Goal: Information Seeking & Learning: Learn about a topic

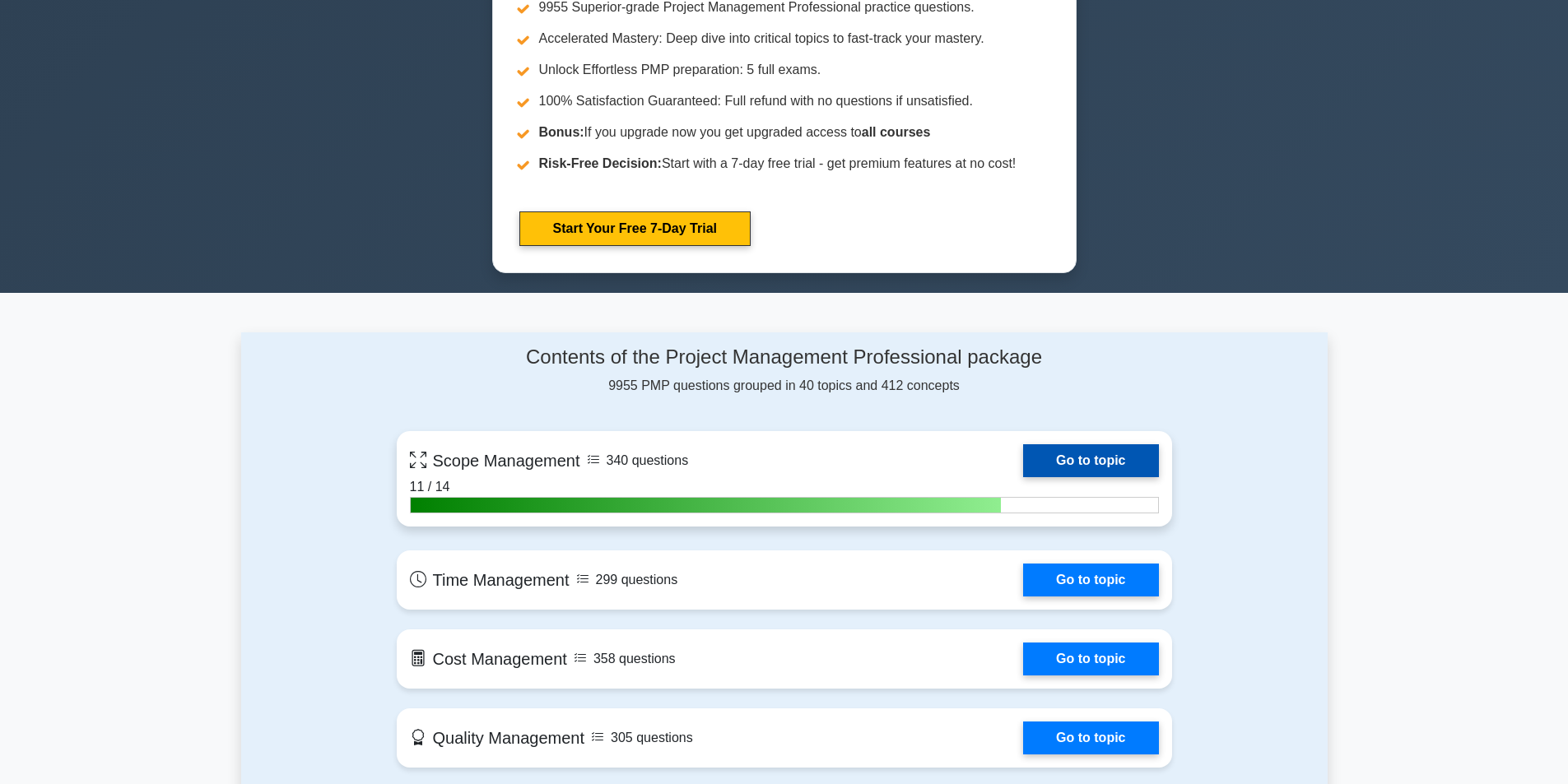
scroll to position [823, 0]
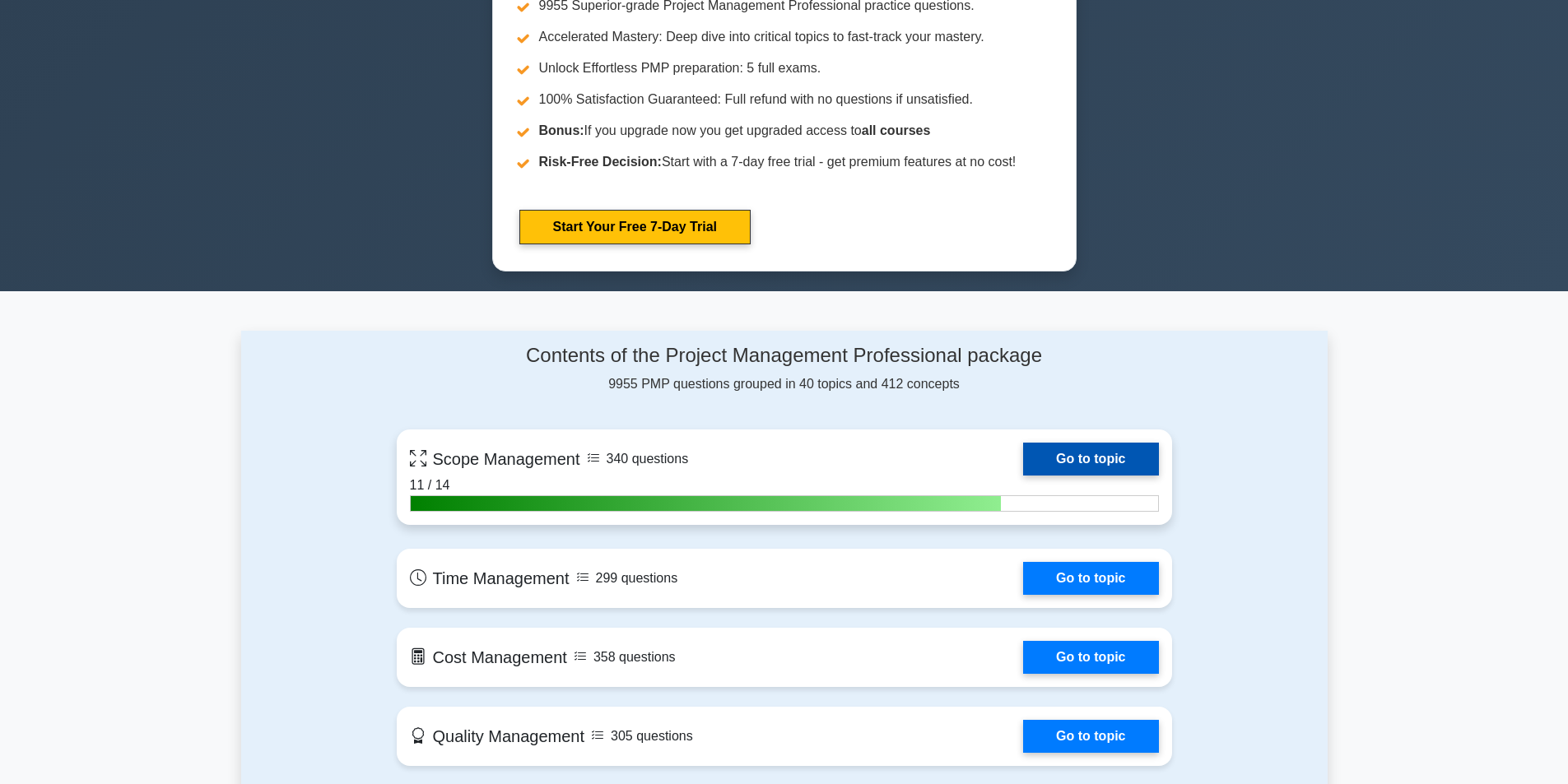
click at [1063, 462] on link "Go to topic" at bounding box center [1090, 459] width 135 height 33
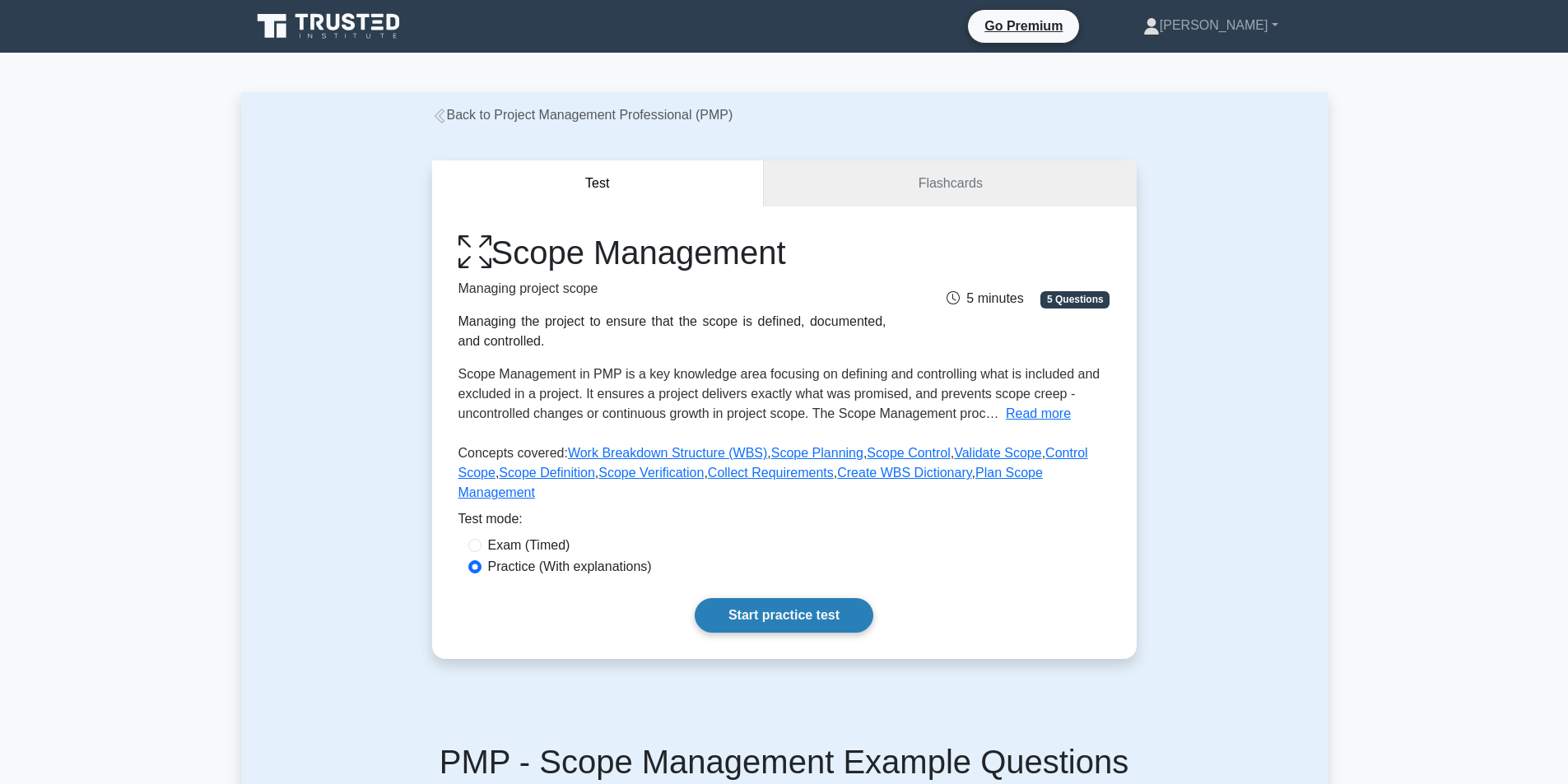
click at [749, 599] on link "Start practice test" at bounding box center [783, 616] width 178 height 35
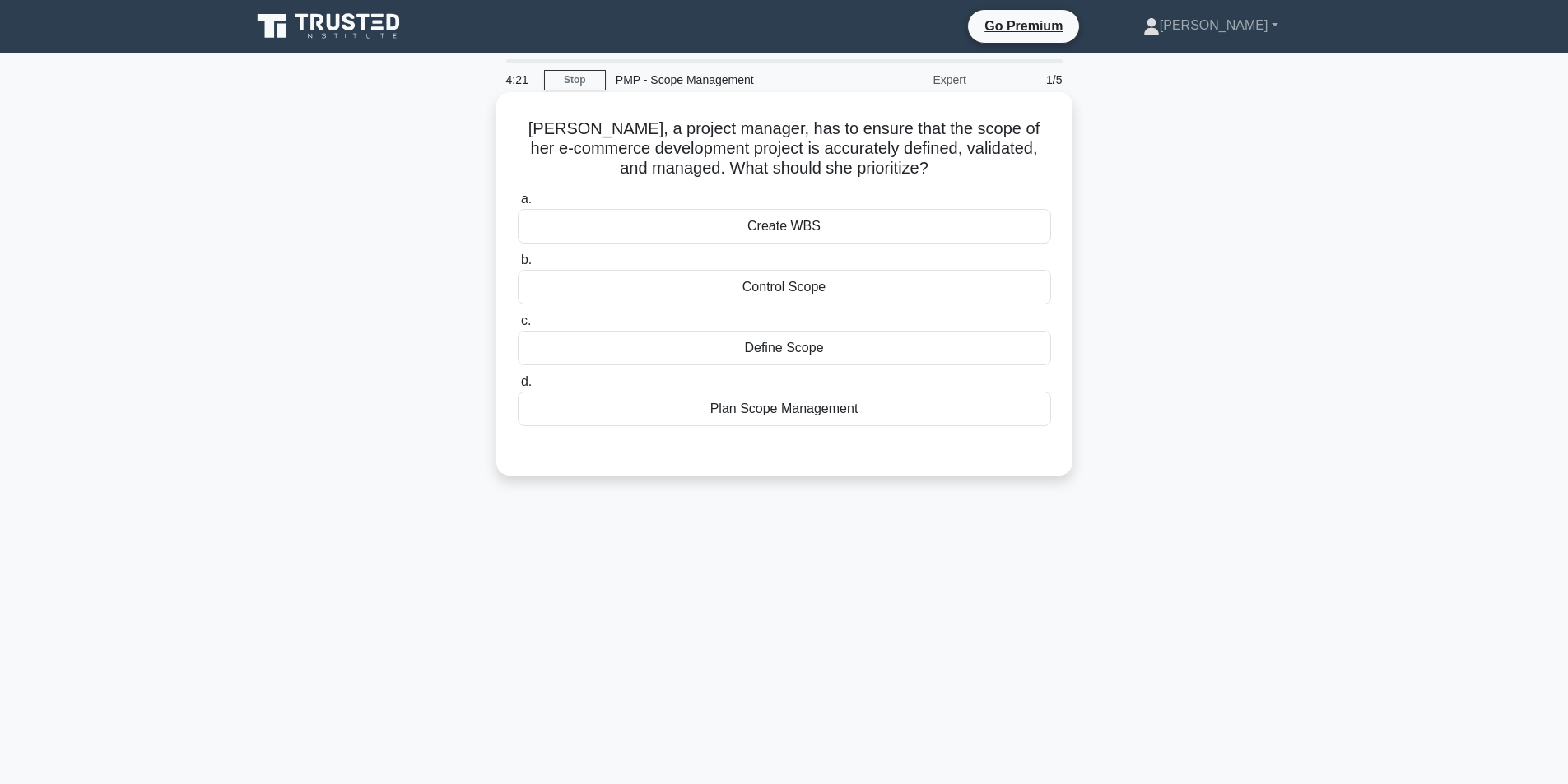
click at [795, 416] on div "Plan Scope Management" at bounding box center [784, 409] width 533 height 35
click at [518, 388] on input "d. Plan Scope Management" at bounding box center [518, 383] width 0 height 11
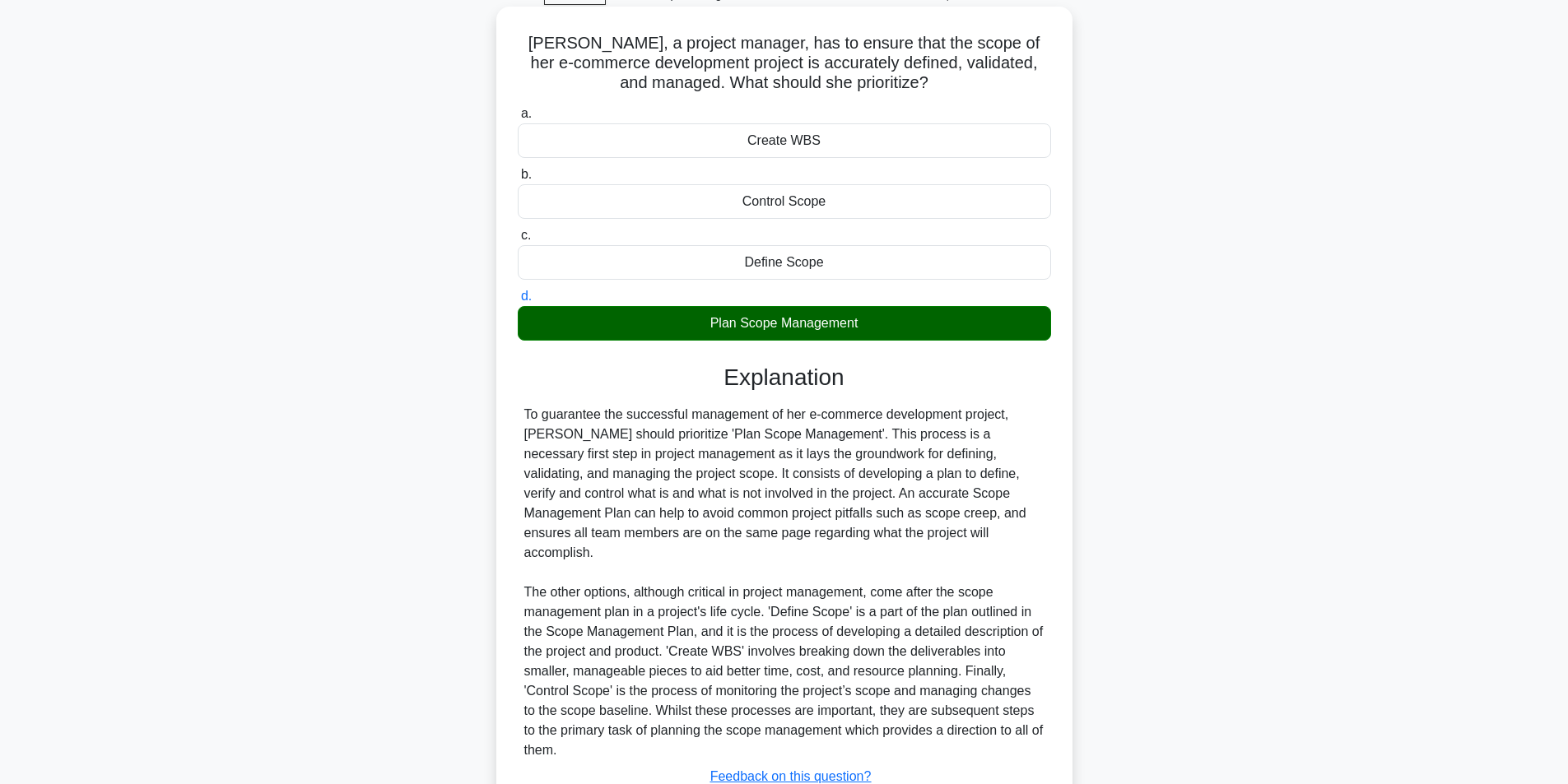
scroll to position [192, 0]
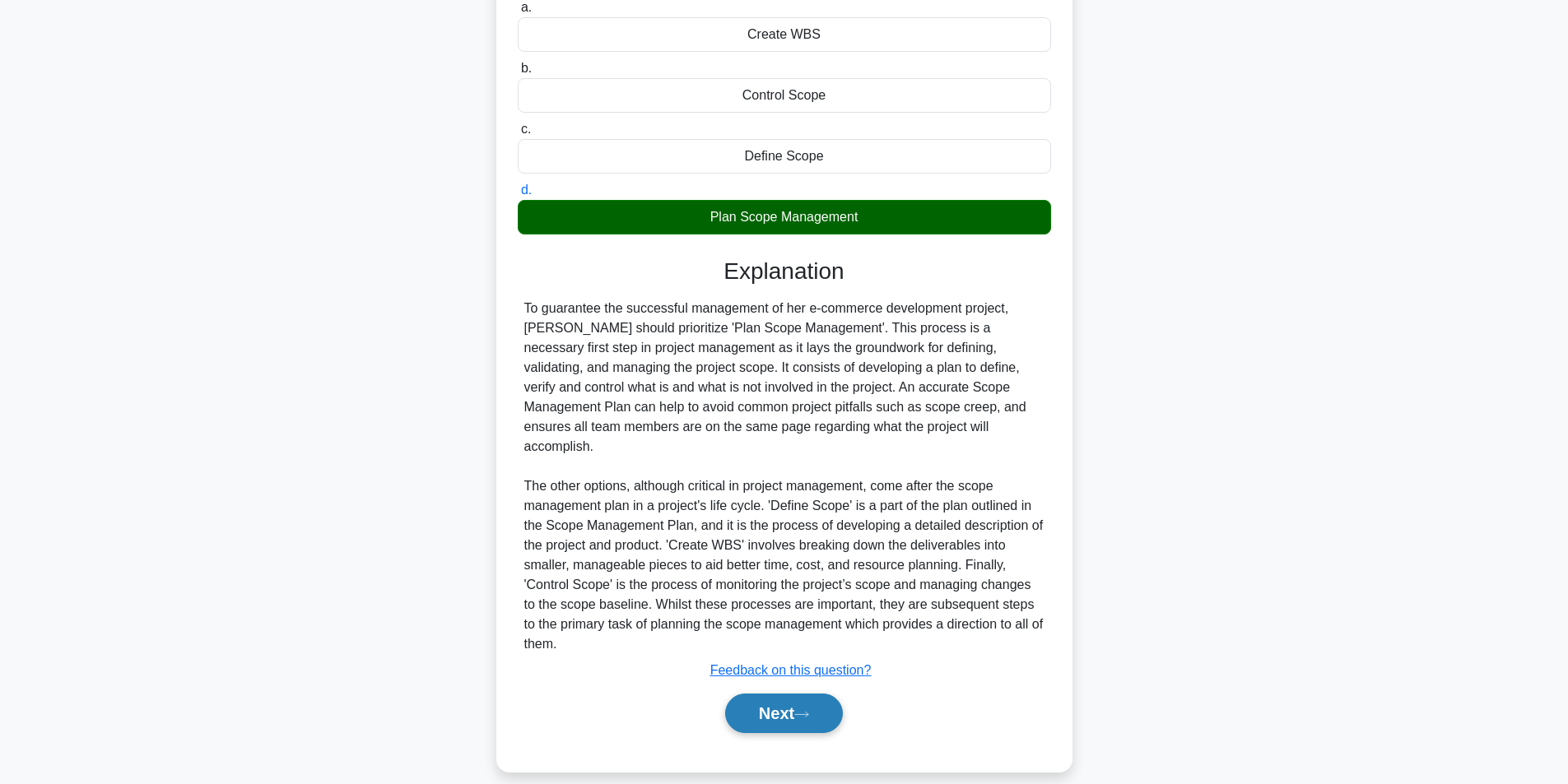
click at [780, 702] on button "Next" at bounding box center [783, 713] width 117 height 39
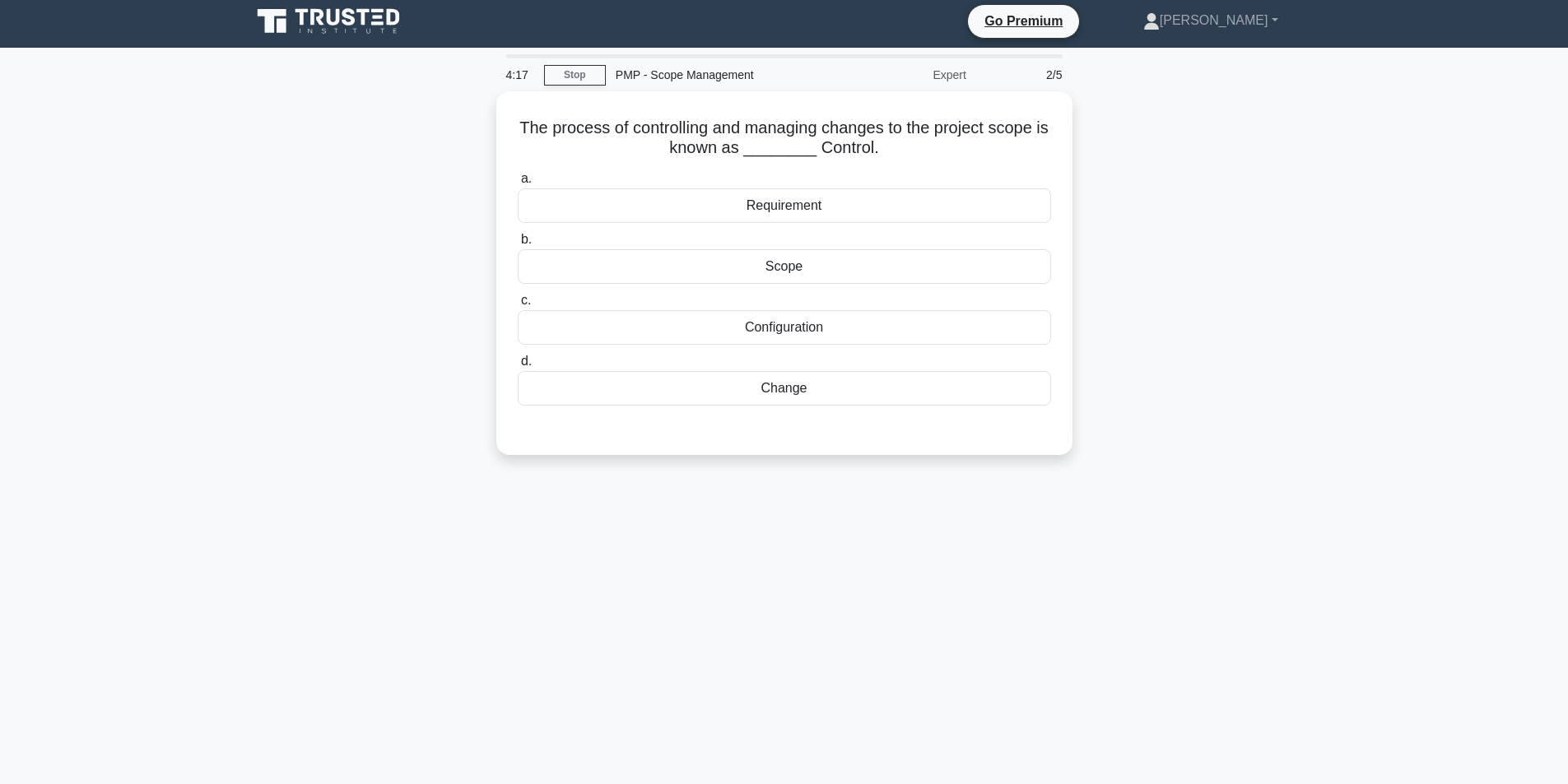
scroll to position [0, 0]
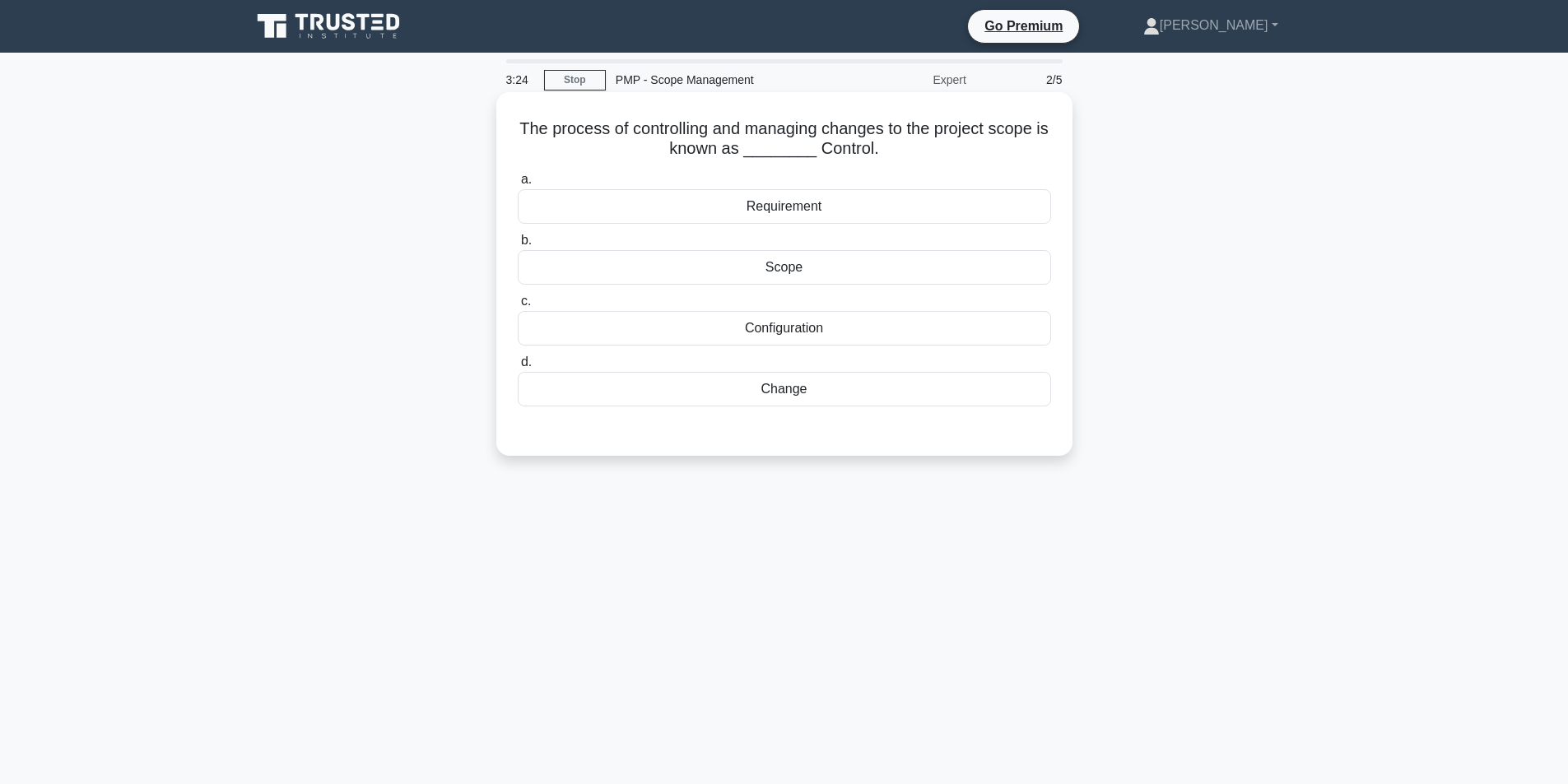
click at [791, 398] on div "Change" at bounding box center [784, 389] width 533 height 35
click at [518, 368] on input "d. Change" at bounding box center [518, 363] width 0 height 11
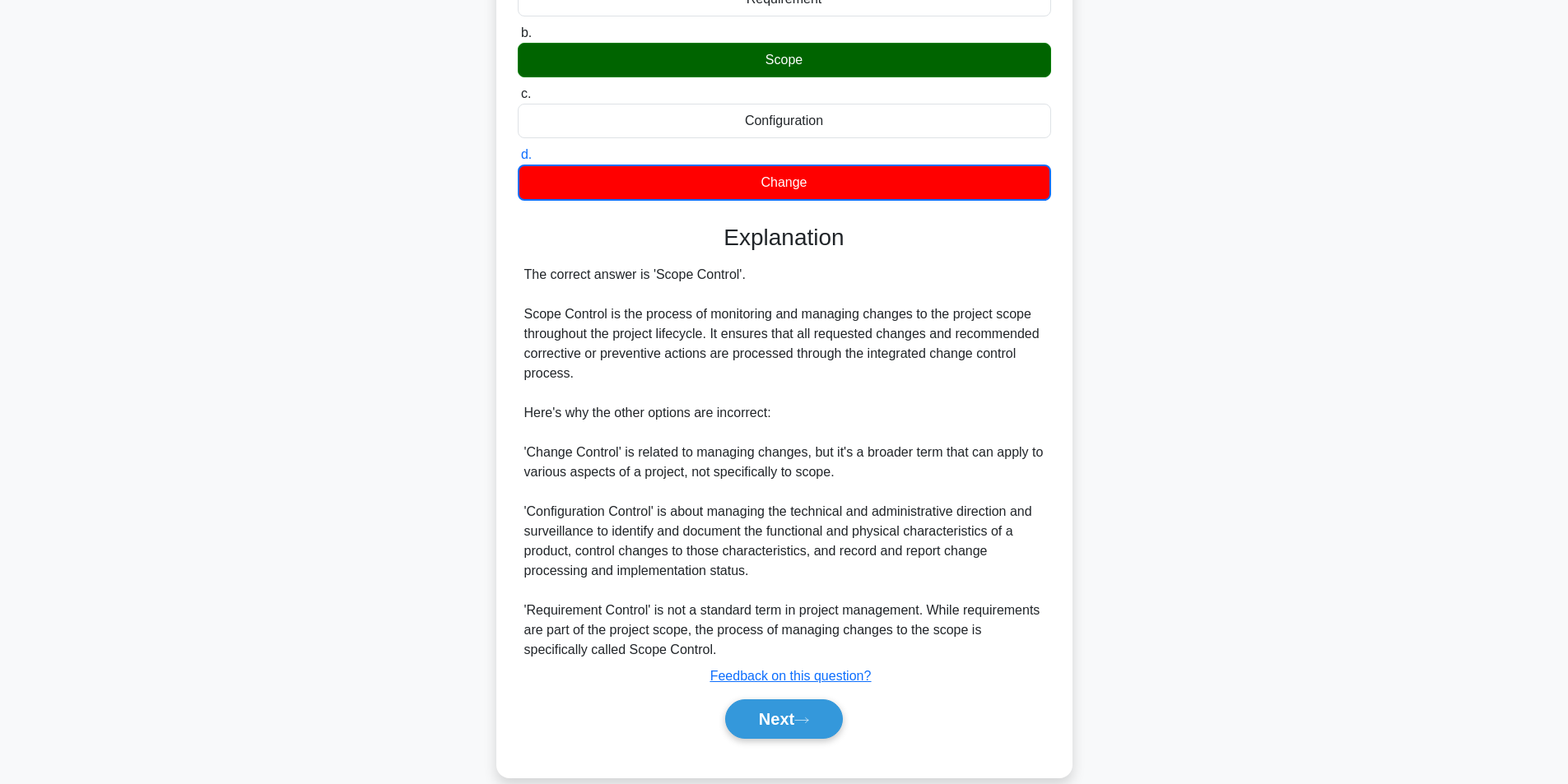
scroll to position [233, 0]
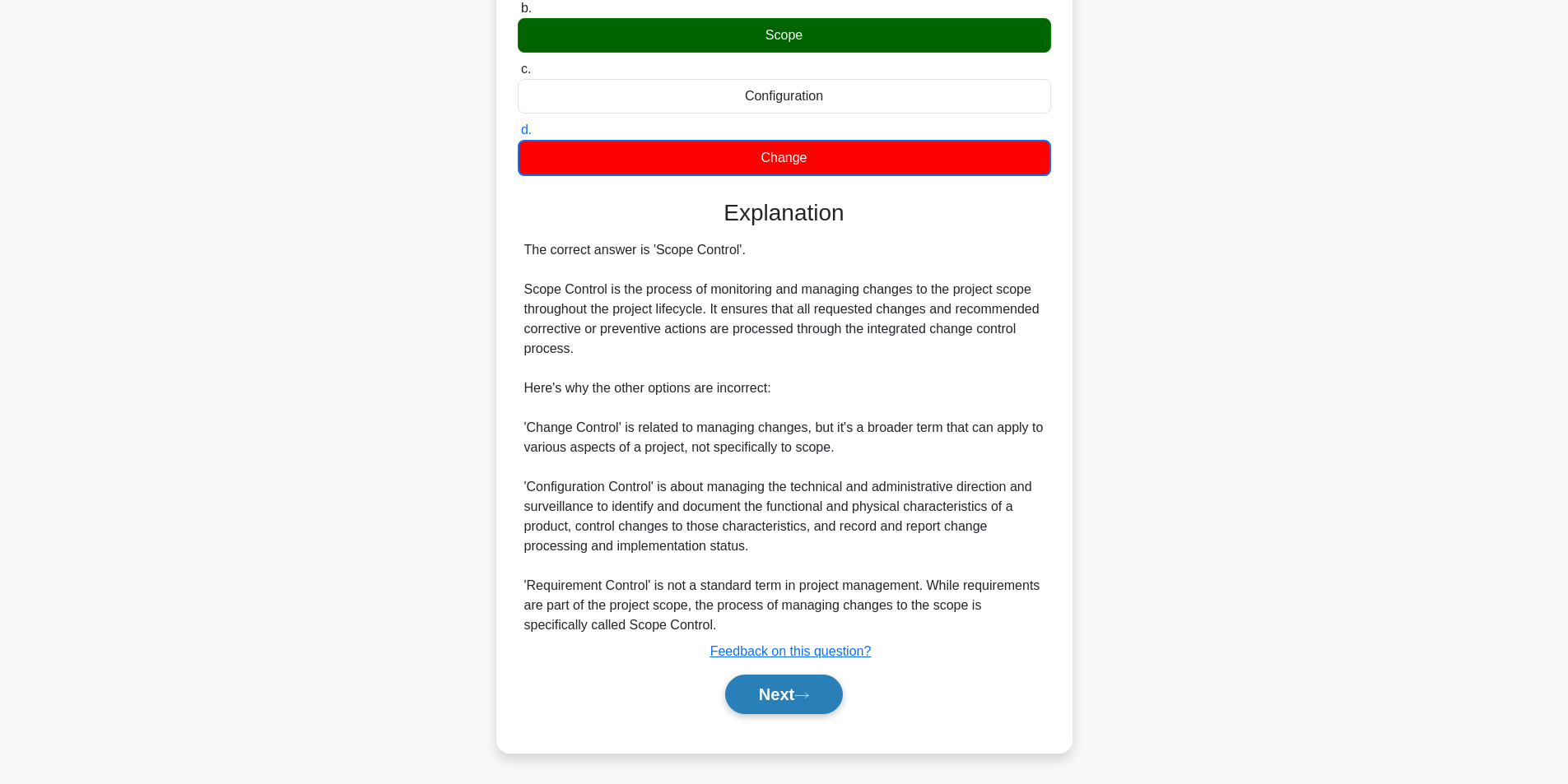
click at [791, 690] on button "Next" at bounding box center [783, 694] width 117 height 39
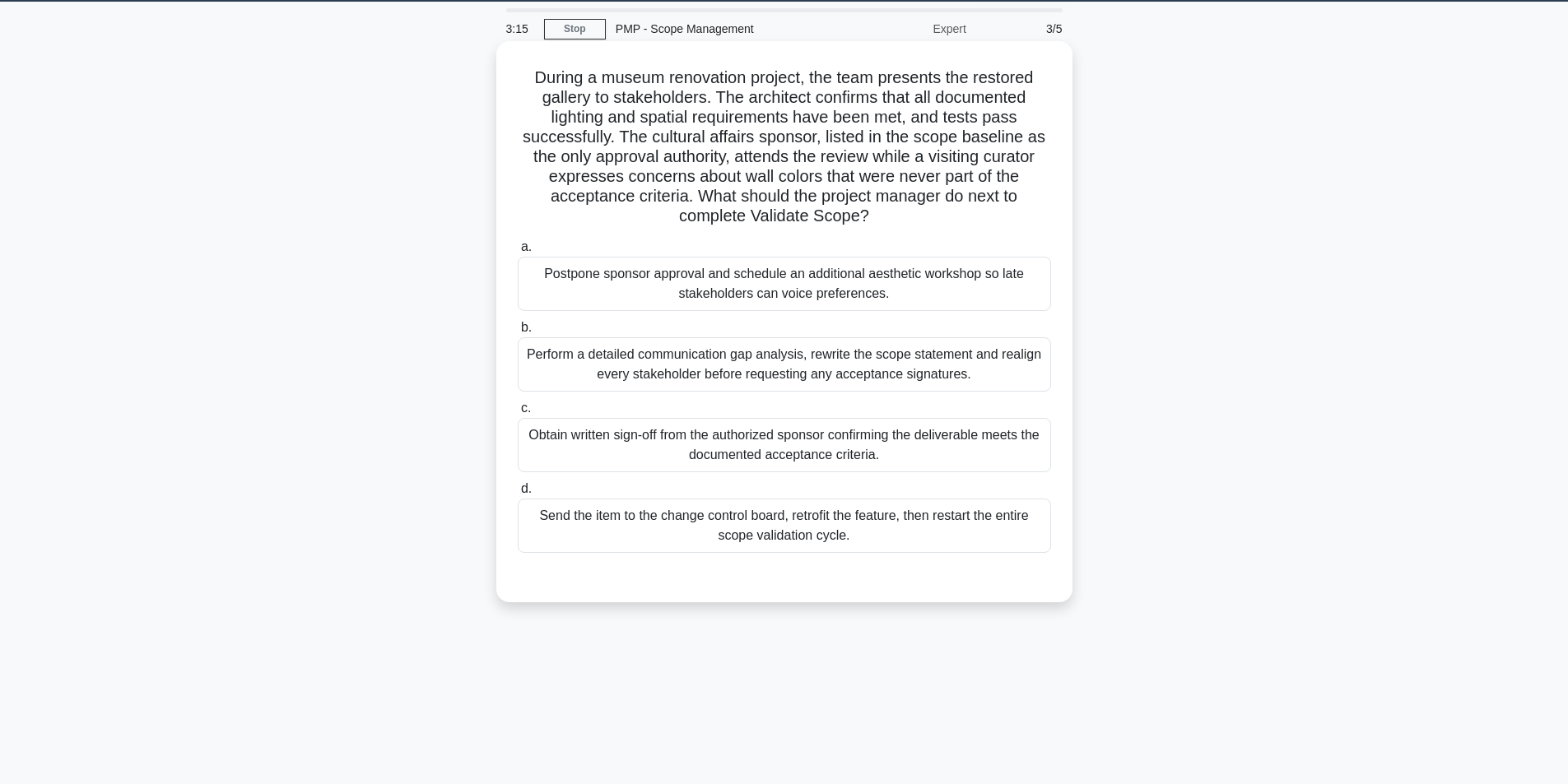
scroll to position [22, 0]
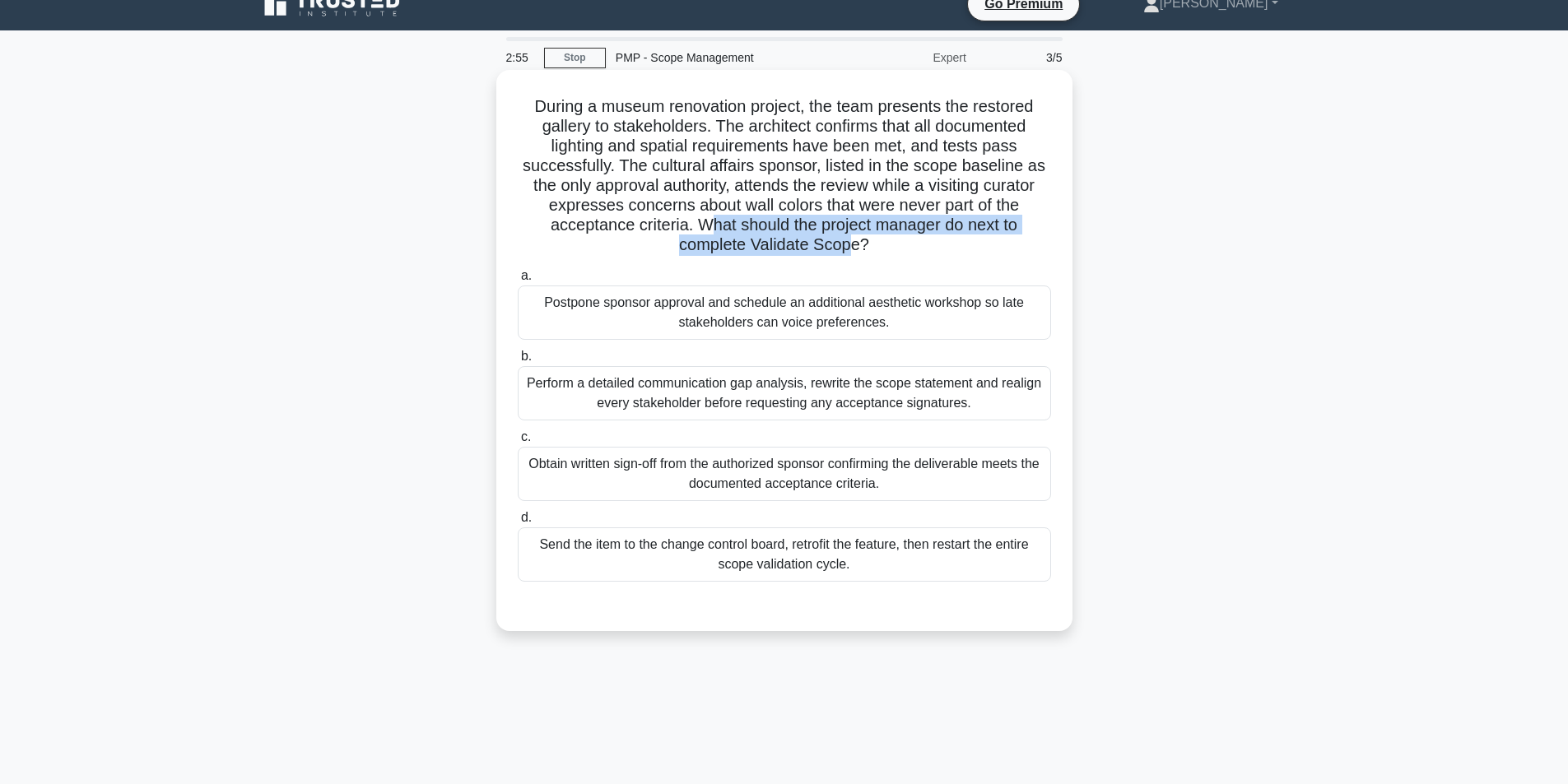
drag, startPoint x: 711, startPoint y: 222, endPoint x: 852, endPoint y: 243, distance: 142.6
click at [852, 243] on h5 "During a museum renovation project, the team presents the restored gallery to s…" at bounding box center [784, 176] width 537 height 159
click at [703, 177] on h5 "During a museum renovation project, the team presents the restored gallery to s…" at bounding box center [784, 176] width 537 height 159
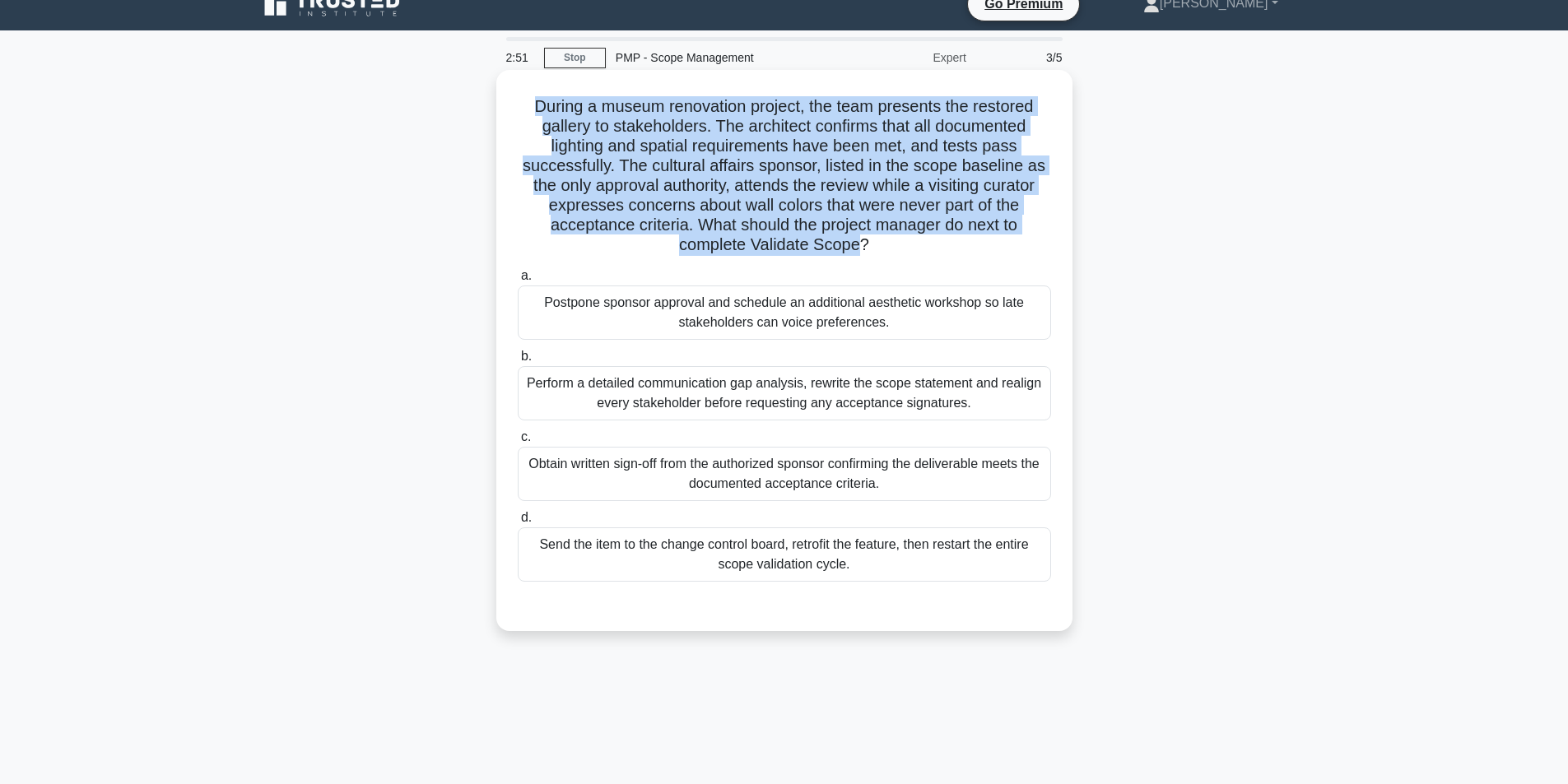
drag, startPoint x: 539, startPoint y: 110, endPoint x: 857, endPoint y: 246, distance: 345.9
click at [857, 246] on h5 "During a museum renovation project, the team presents the restored gallery to s…" at bounding box center [784, 176] width 537 height 159
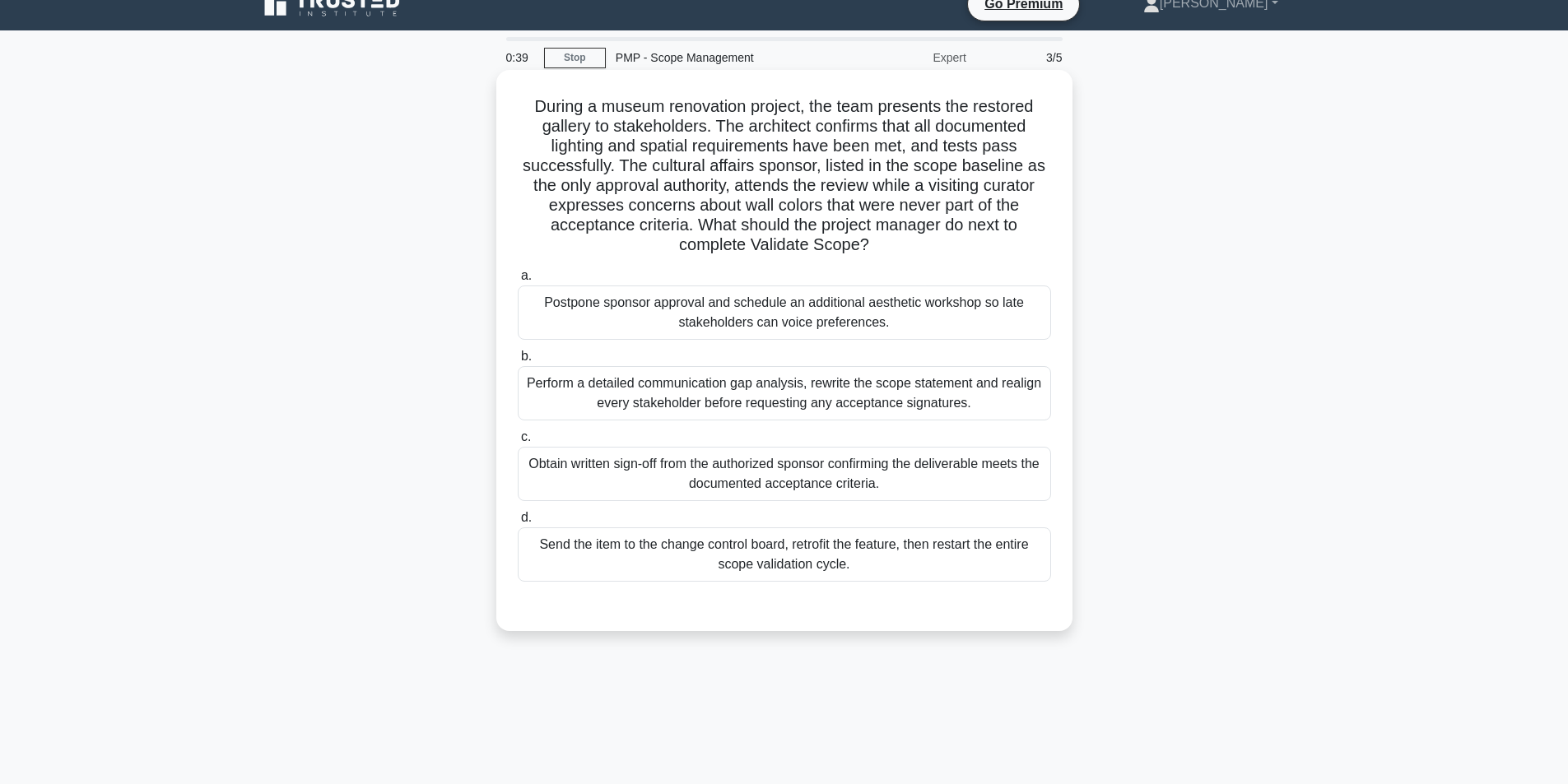
click at [771, 488] on div "Obtain written sign-off from the authorized sponsor confirming the deliverable …" at bounding box center [784, 474] width 533 height 55
click at [518, 443] on input "c. Obtain written sign-off from the authorized sponsor confirming the deliverab…" at bounding box center [518, 437] width 0 height 11
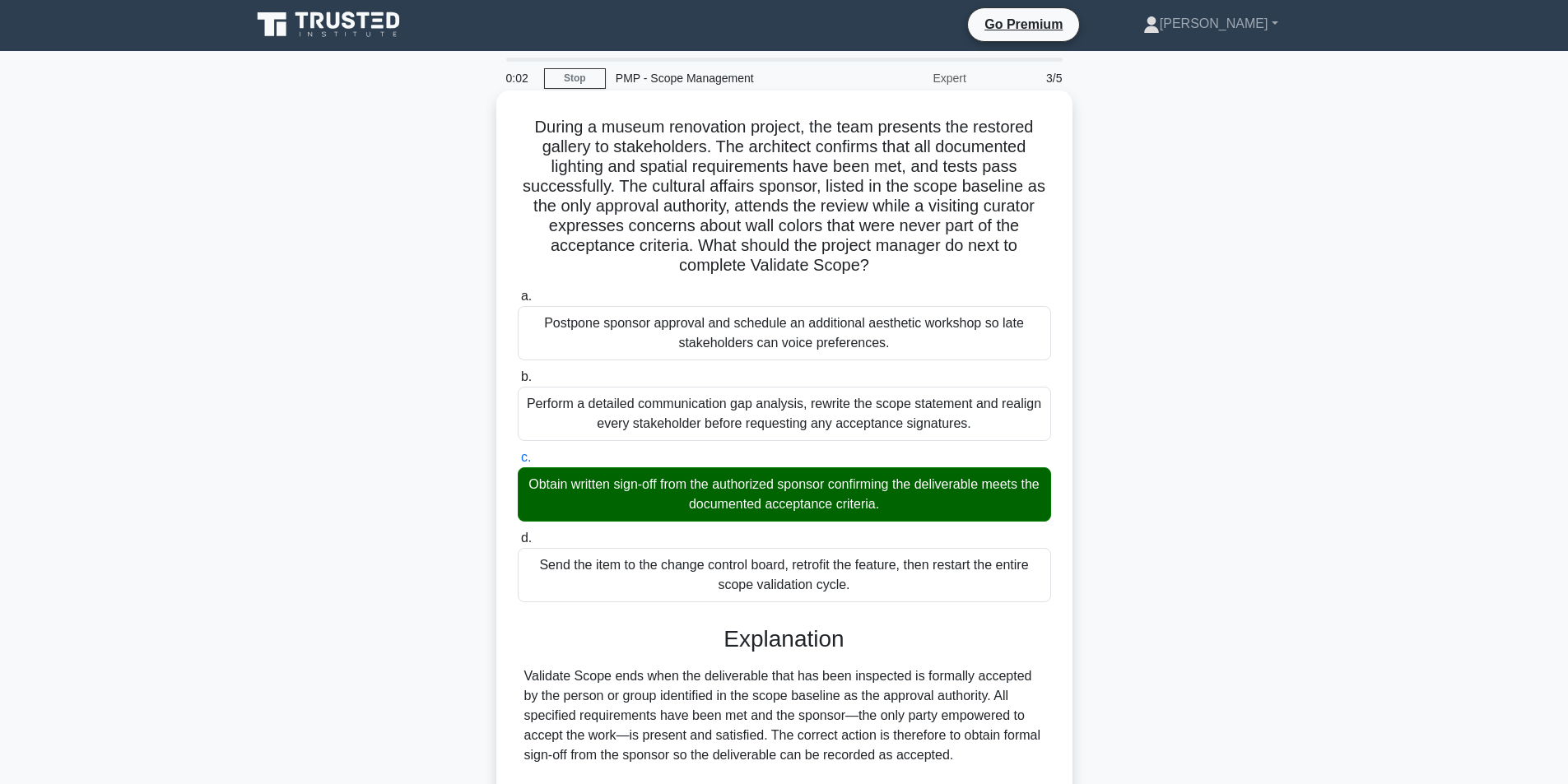
scroll to position [0, 0]
